Goal: Task Accomplishment & Management: Use online tool/utility

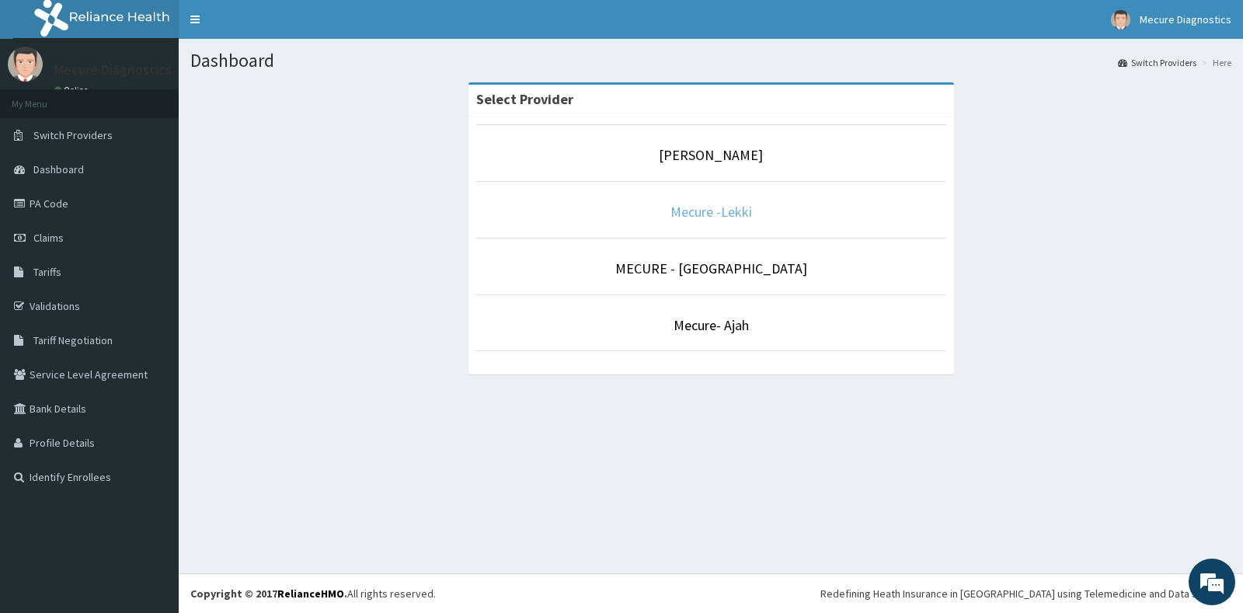
click at [690, 214] on link "Mecure -Lekki" at bounding box center [712, 212] width 82 height 18
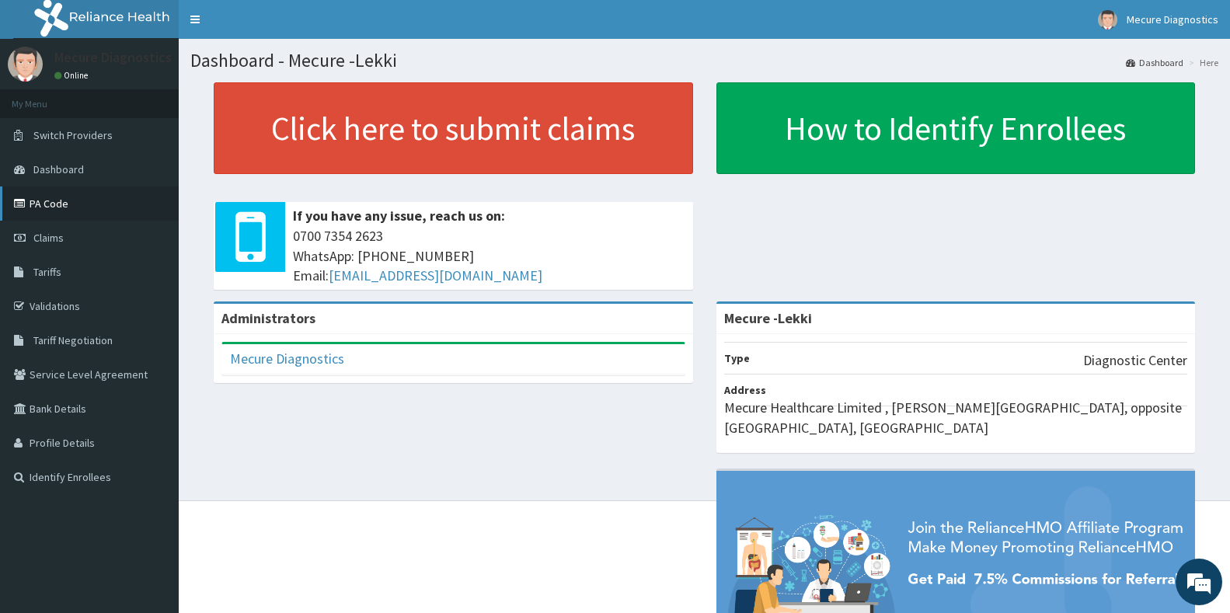
click at [52, 210] on link "PA Code" at bounding box center [89, 203] width 179 height 34
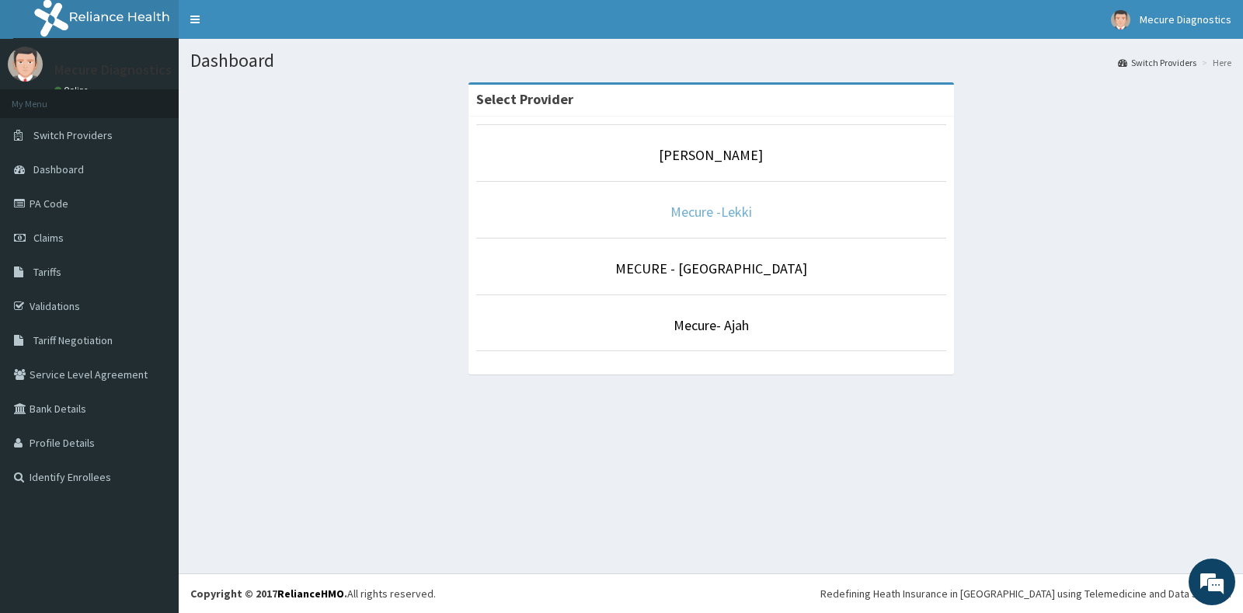
click at [698, 215] on link "Mecure -Lekki" at bounding box center [712, 212] width 82 height 18
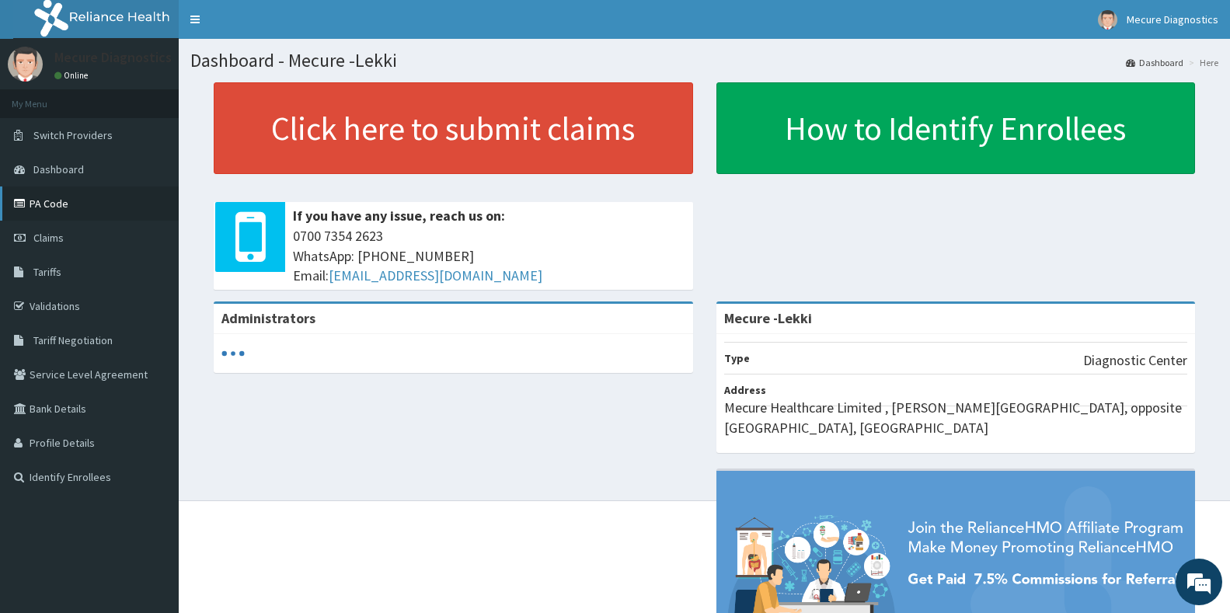
click at [40, 208] on link "PA Code" at bounding box center [89, 203] width 179 height 34
